Goal: Obtain resource: Download file/media

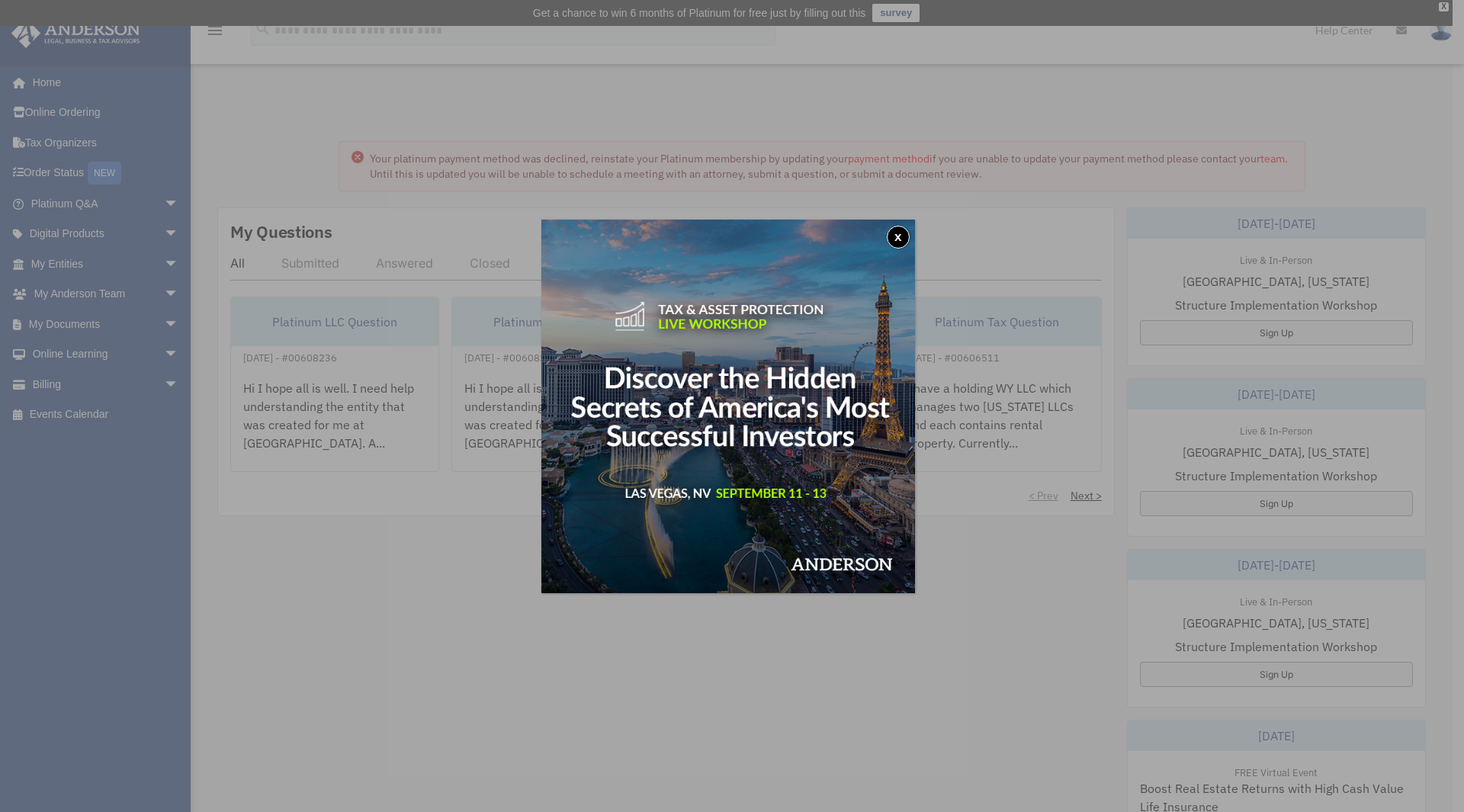
click at [895, 230] on button "x" at bounding box center [898, 237] width 23 height 23
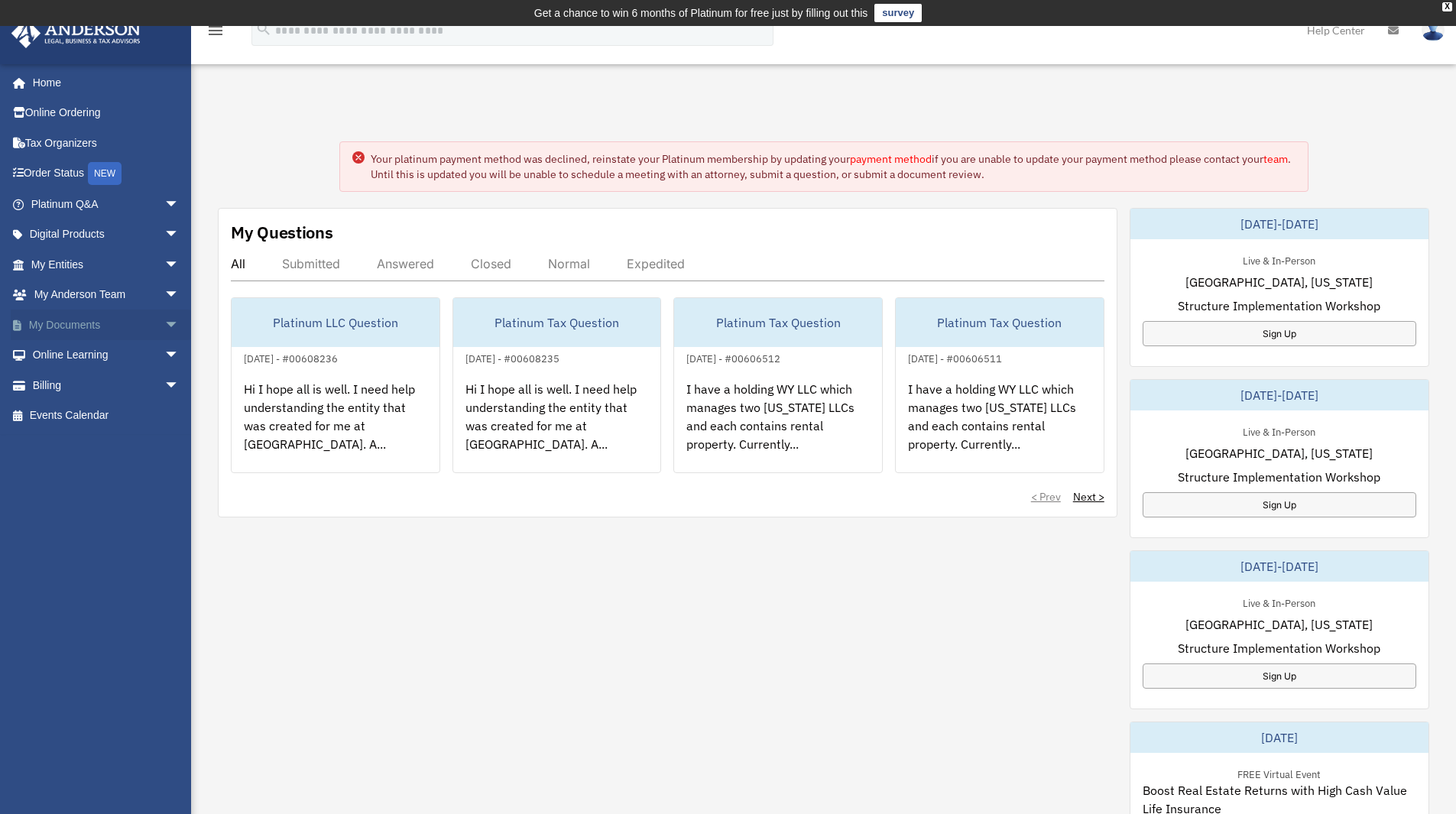
click at [164, 318] on span "arrow_drop_down" at bounding box center [180, 325] width 31 height 32
click at [69, 345] on link "Box" at bounding box center [111, 356] width 181 height 31
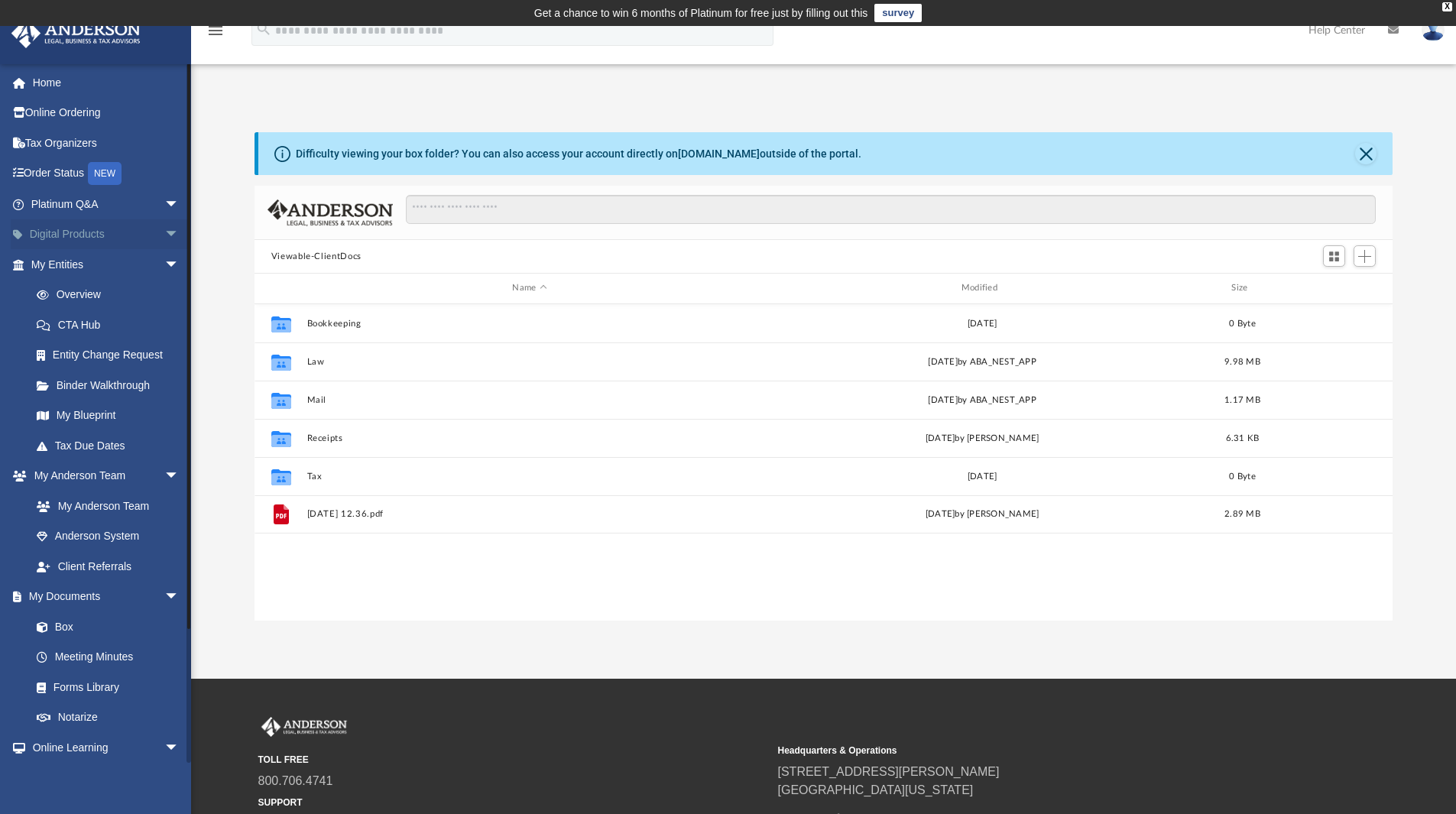
scroll to position [336, 1127]
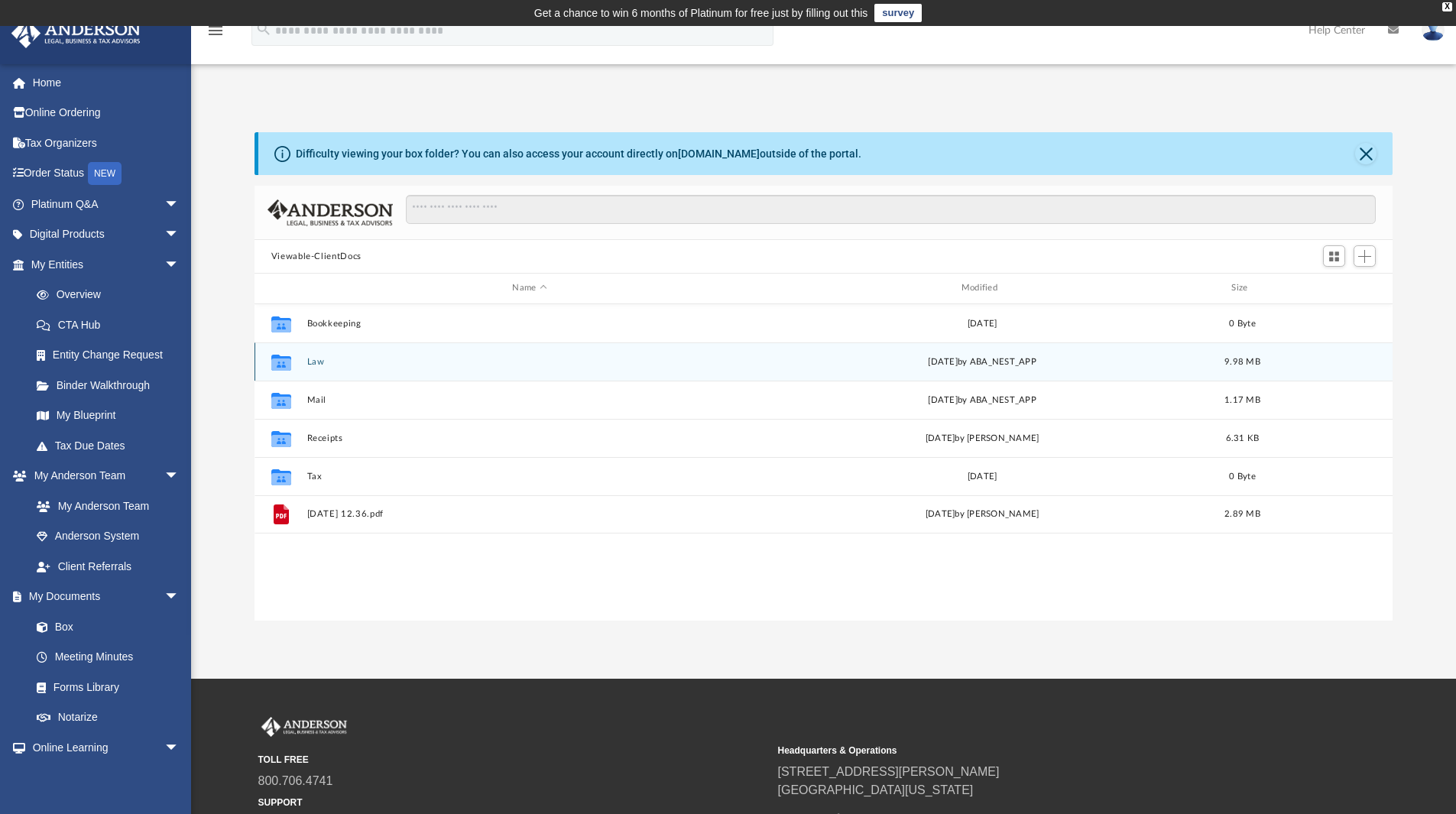
click at [314, 364] on button "Law" at bounding box center [529, 362] width 445 height 10
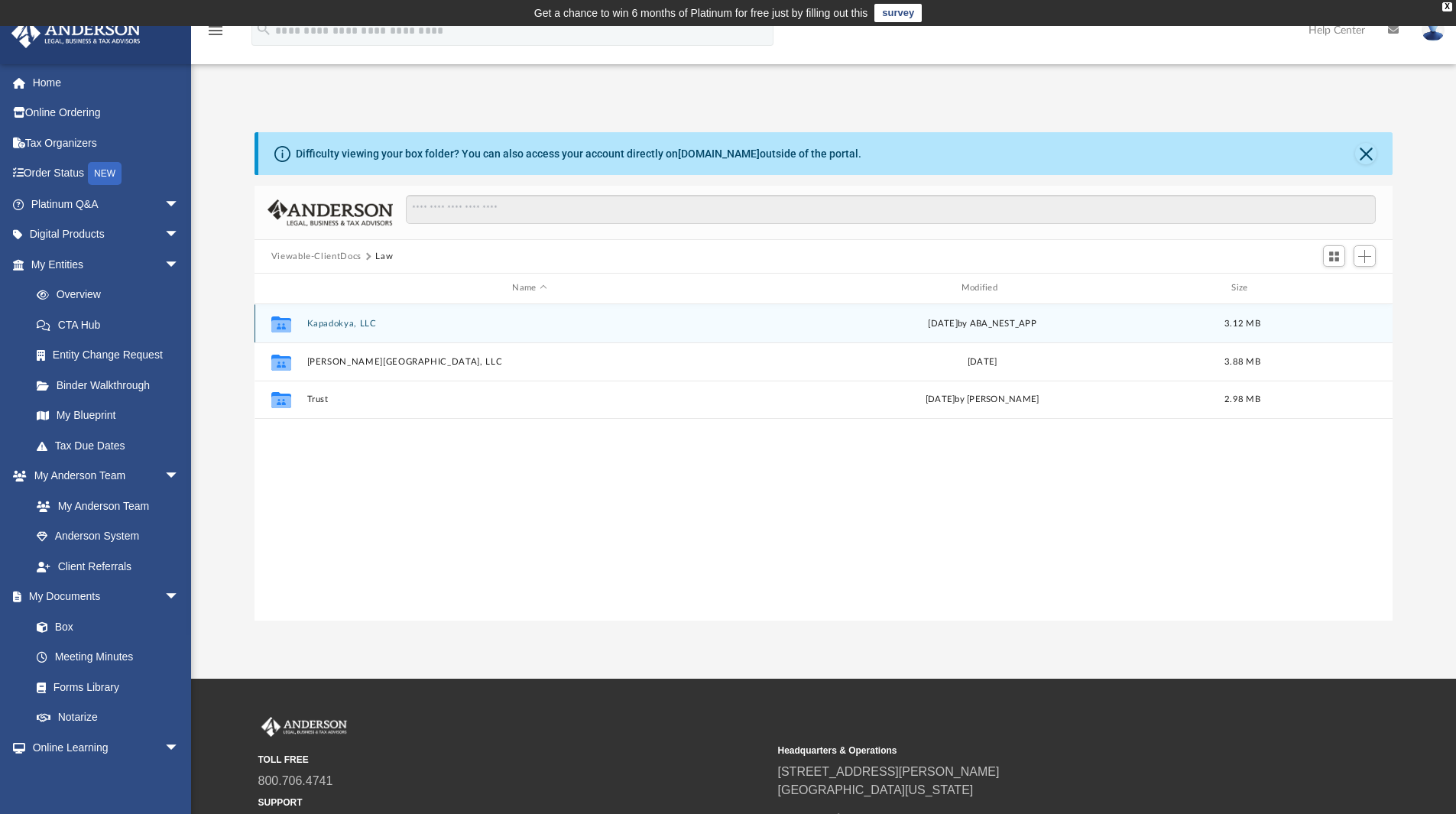
click at [346, 329] on button "Kapadokya, LLC" at bounding box center [529, 323] width 445 height 10
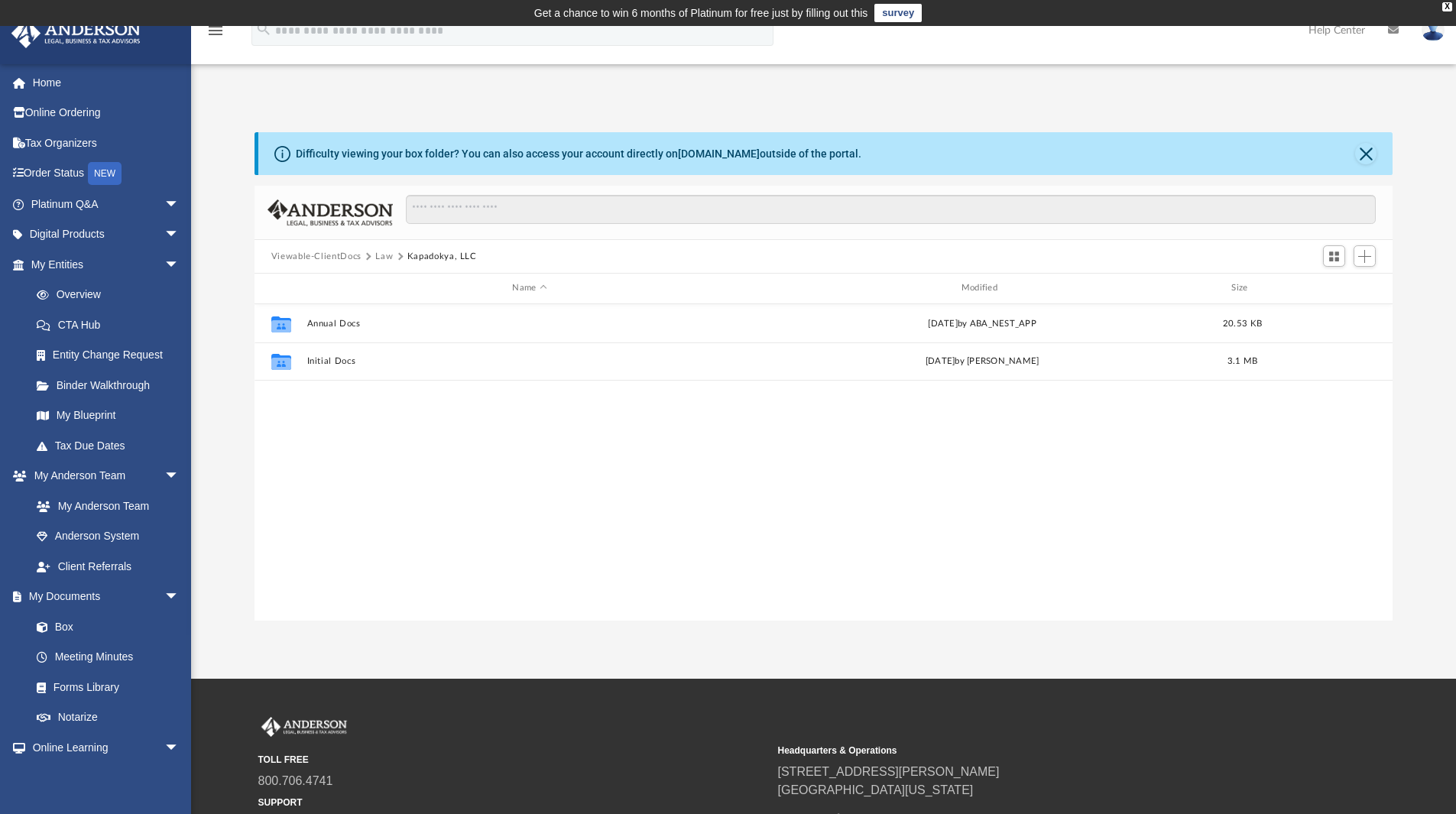
click at [381, 256] on button "Law" at bounding box center [384, 257] width 18 height 14
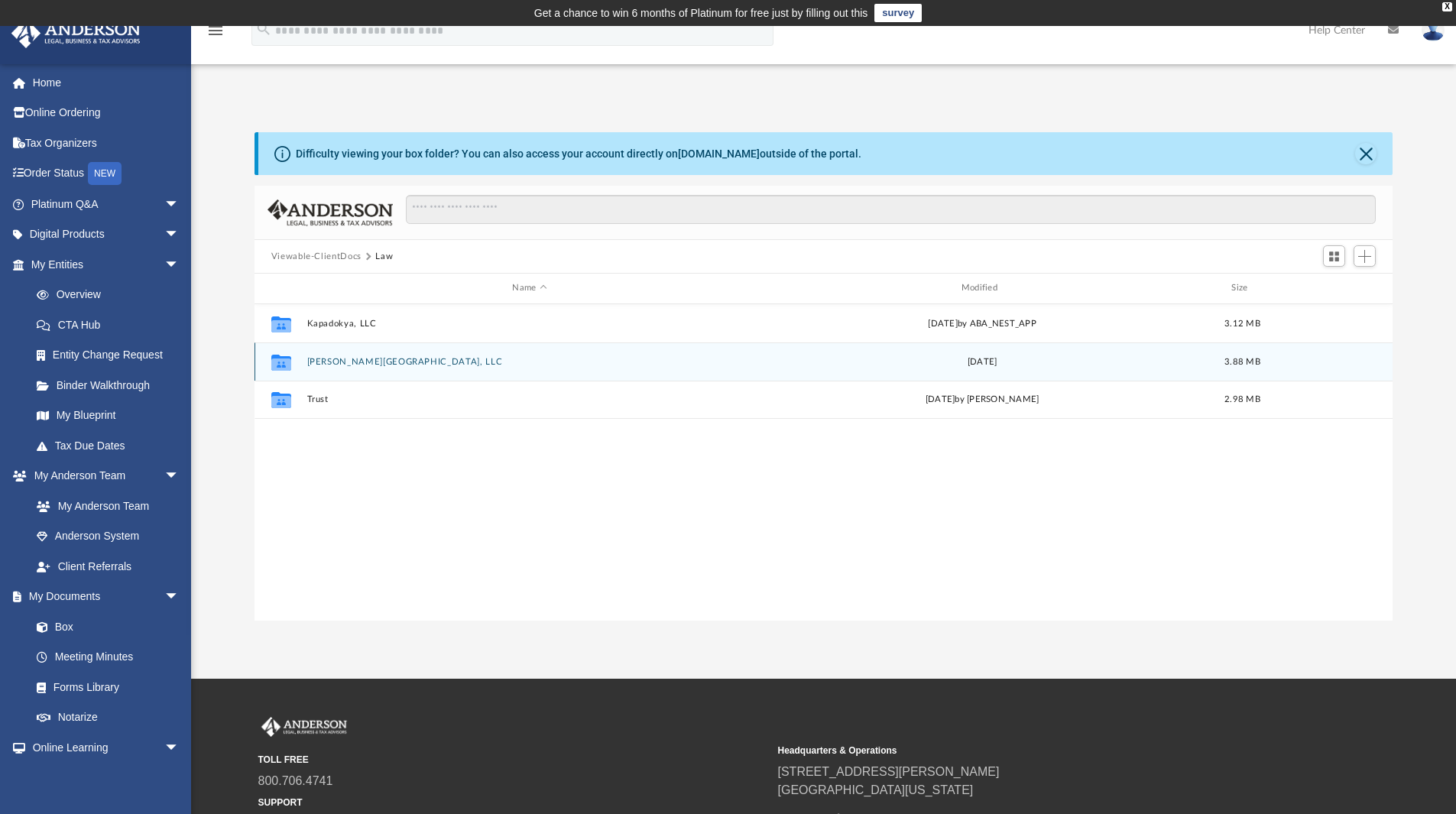
click at [317, 370] on div "Collaborated [GEOGRAPHIC_DATA][PERSON_NAME], LLC [DATE] 3.88 MB" at bounding box center [824, 361] width 1139 height 38
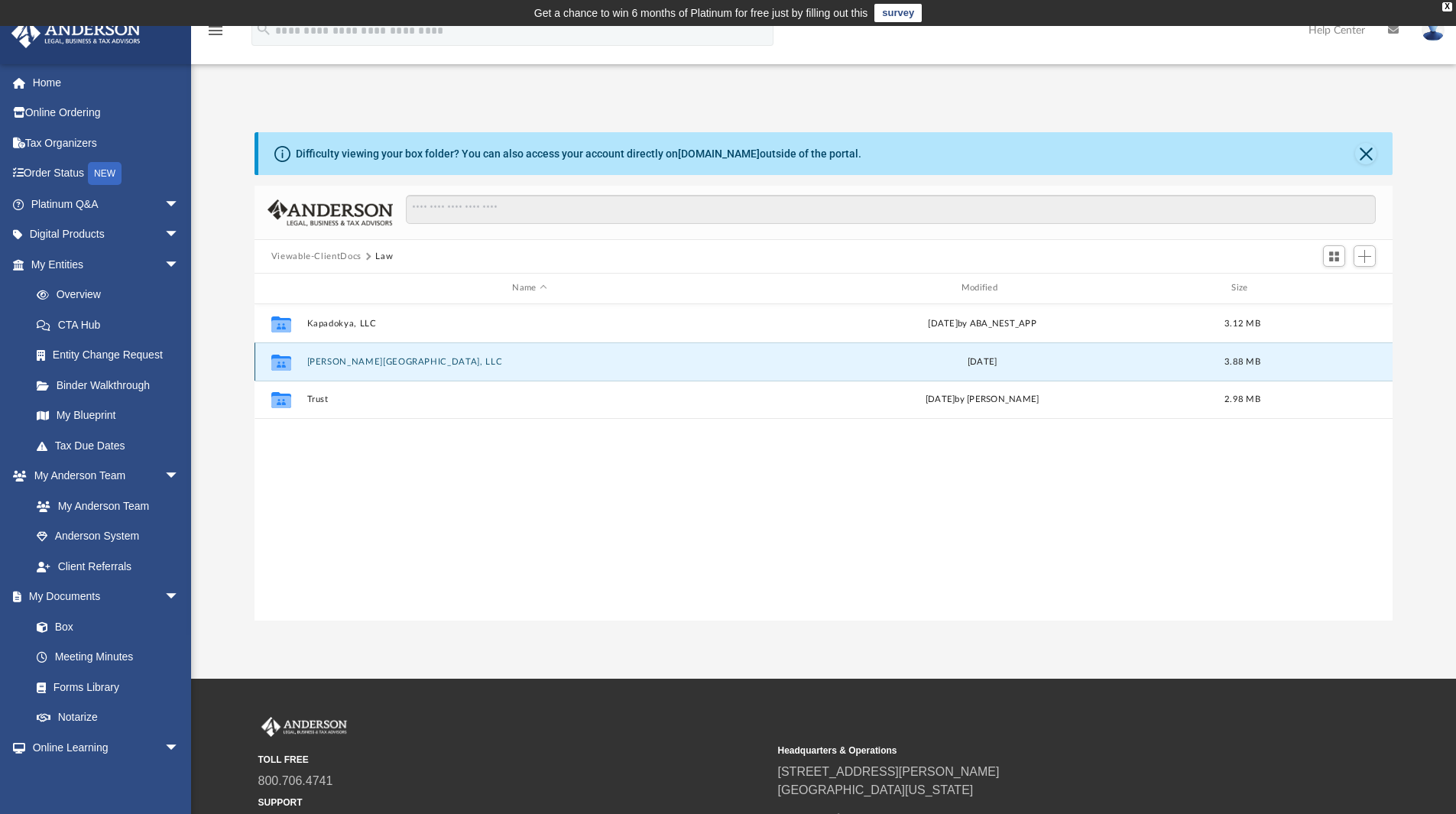
click at [323, 364] on button "[PERSON_NAME][GEOGRAPHIC_DATA], LLC" at bounding box center [529, 362] width 445 height 10
click at [327, 361] on button "Initial Docs" at bounding box center [529, 361] width 445 height 10
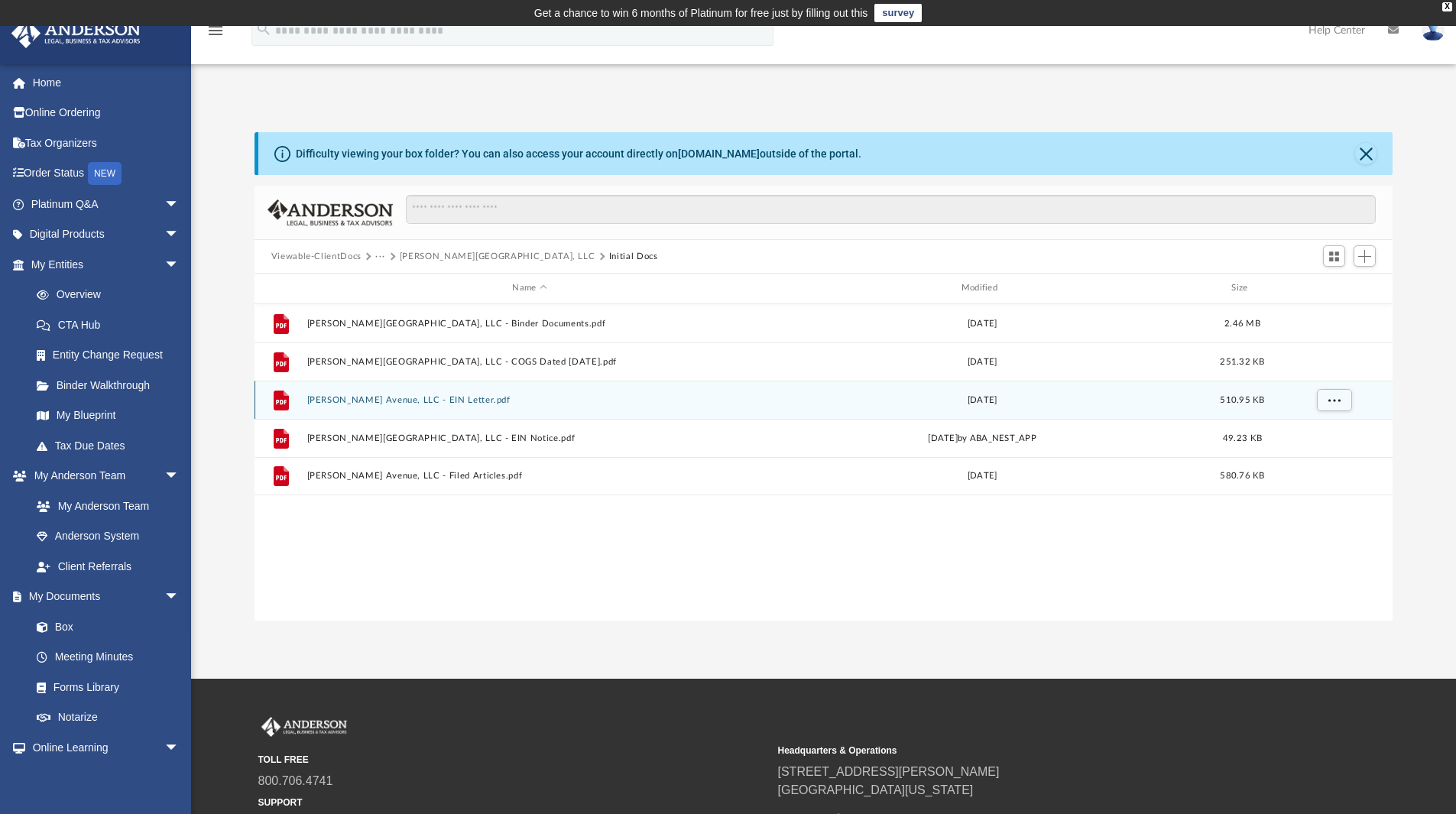
click at [432, 408] on div "File [PERSON_NAME] Avenue, LLC - EIN Letter.pdf [DATE] 510.95 KB" at bounding box center [824, 400] width 1139 height 38
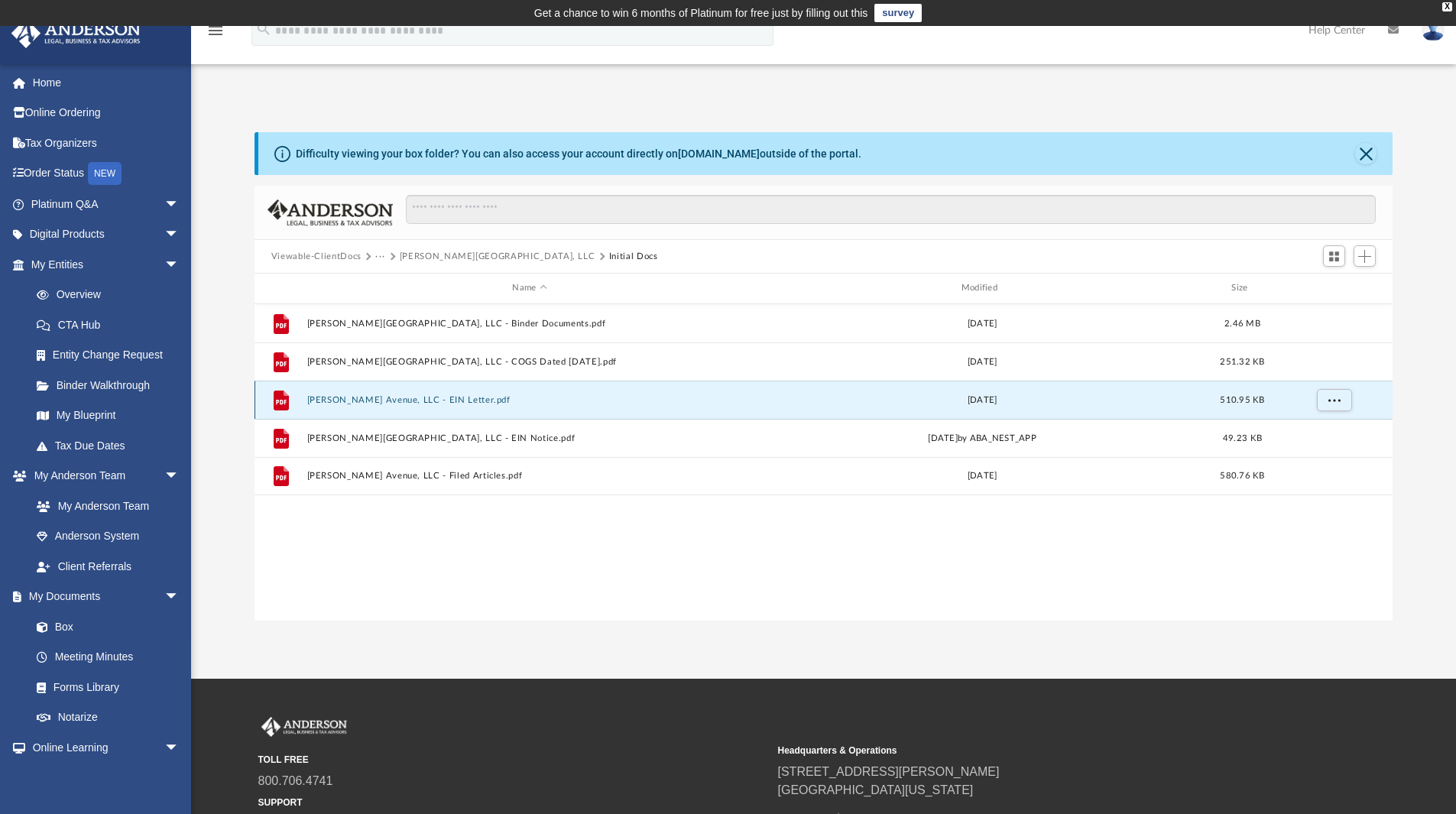
click at [435, 400] on button "[PERSON_NAME] Avenue, LLC - EIN Letter.pdf" at bounding box center [529, 400] width 445 height 10
